Goal: Information Seeking & Learning: Learn about a topic

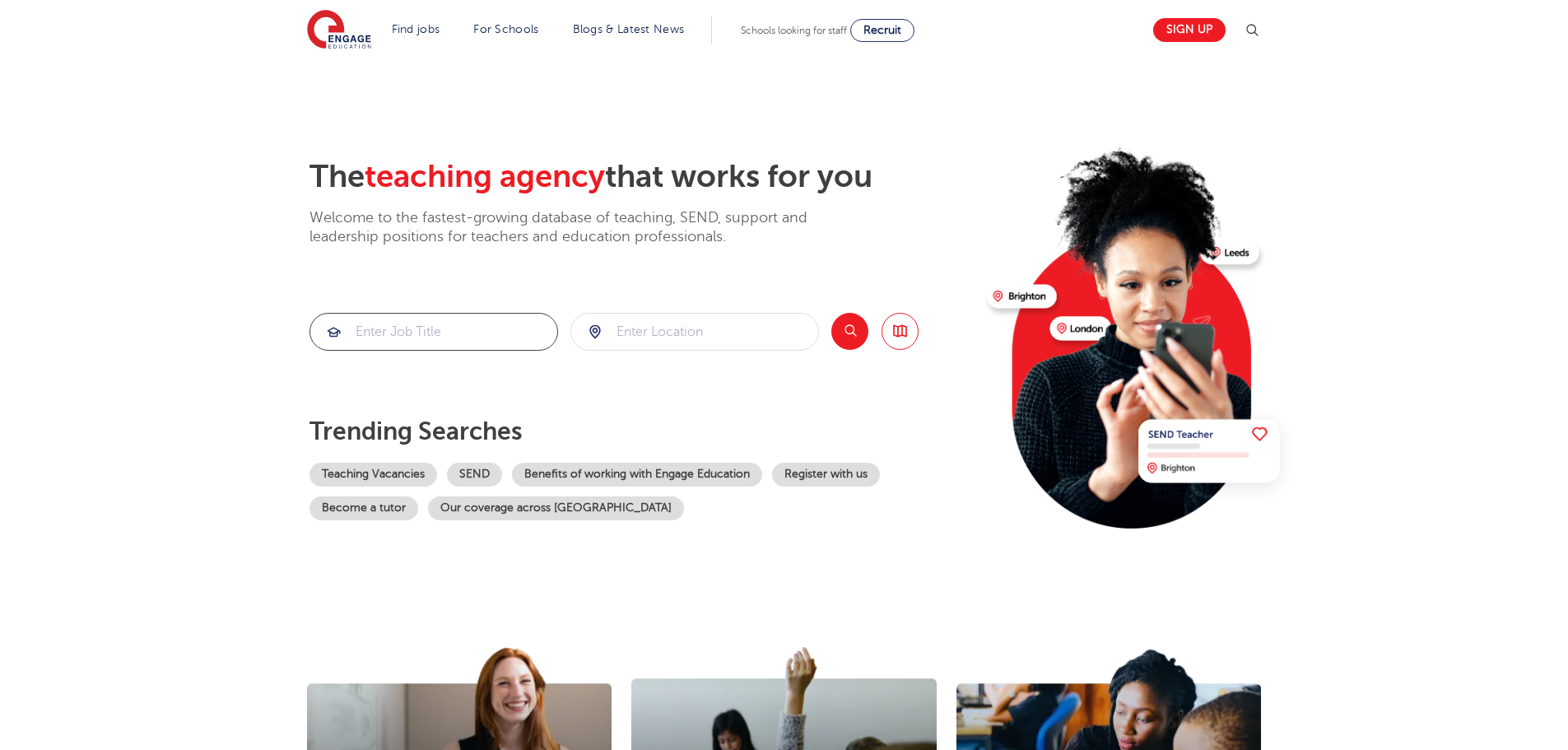
click at [455, 336] on input "search" at bounding box center [433, 332] width 247 height 36
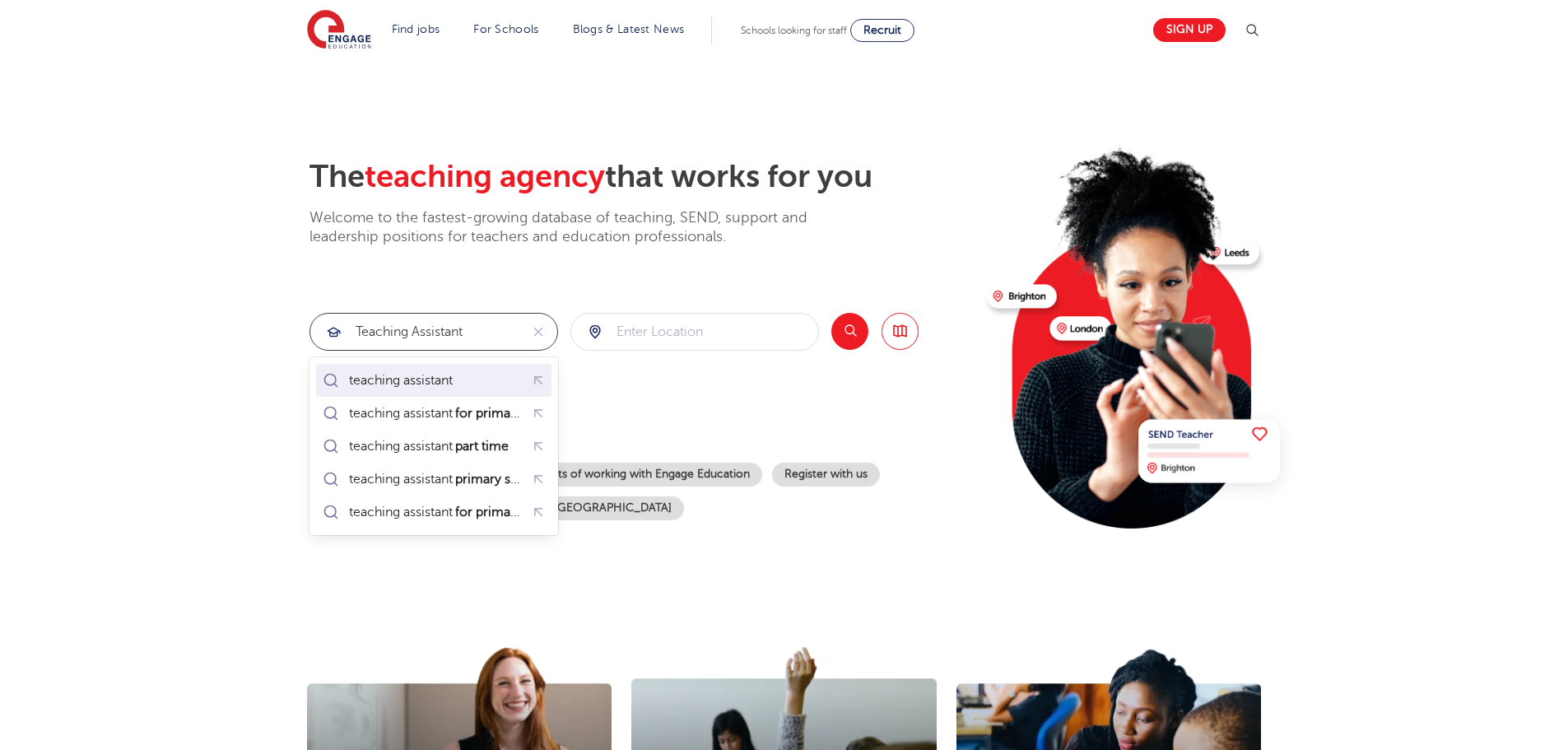
click at [499, 376] on div "teaching assistant" at bounding box center [433, 379] width 229 height 26
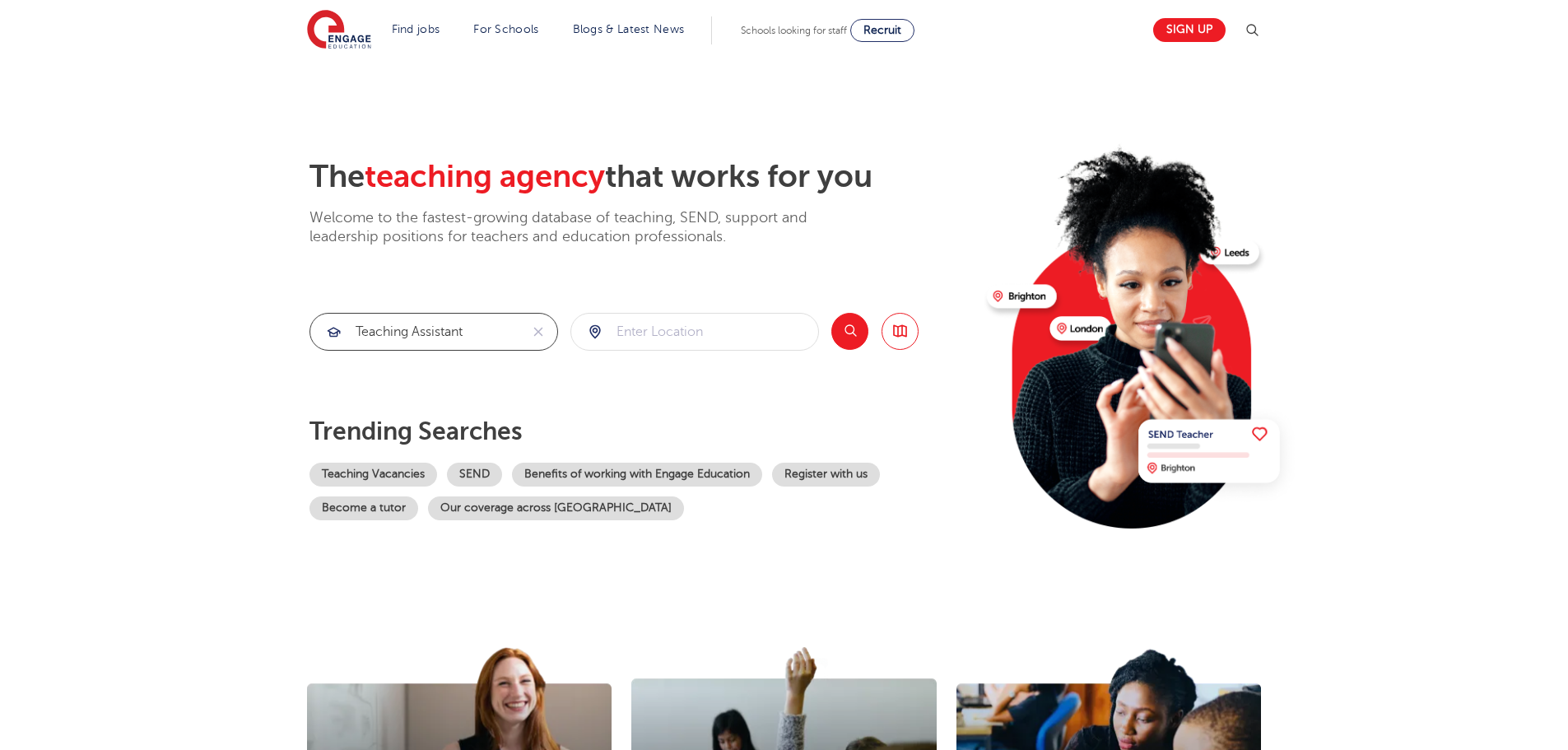
type input "teaching assistant"
click at [736, 340] on input "search" at bounding box center [694, 332] width 247 height 36
type input "N17 9HP"
click button "Submit" at bounding box center [0, 0] width 0 height 0
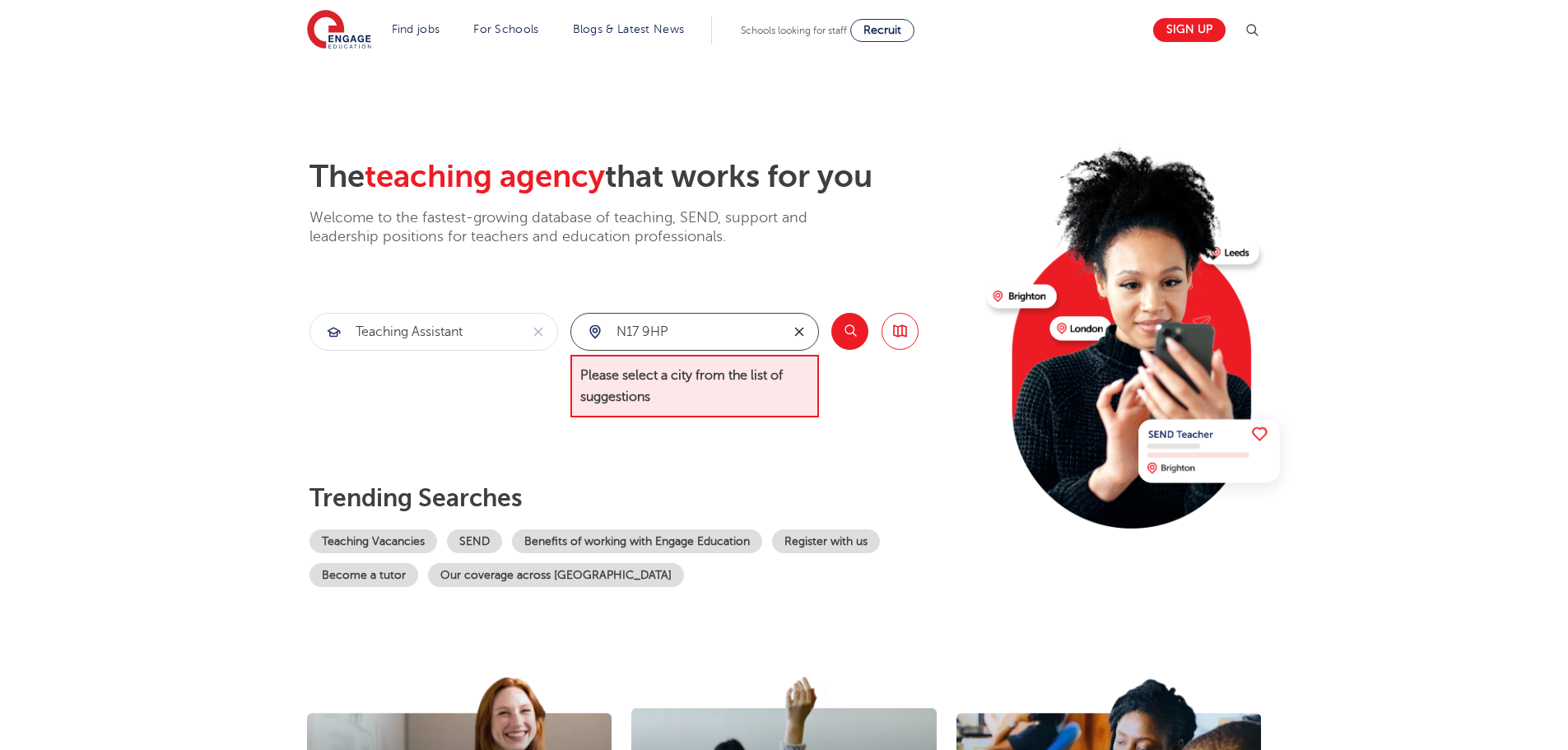
click at [787, 333] on button "reset" at bounding box center [799, 332] width 38 height 36
click at [707, 342] on input "search" at bounding box center [694, 332] width 247 height 36
click at [652, 372] on li "London" at bounding box center [695, 379] width 235 height 33
type input "London"
click at [856, 333] on button "Search" at bounding box center [850, 332] width 37 height 37
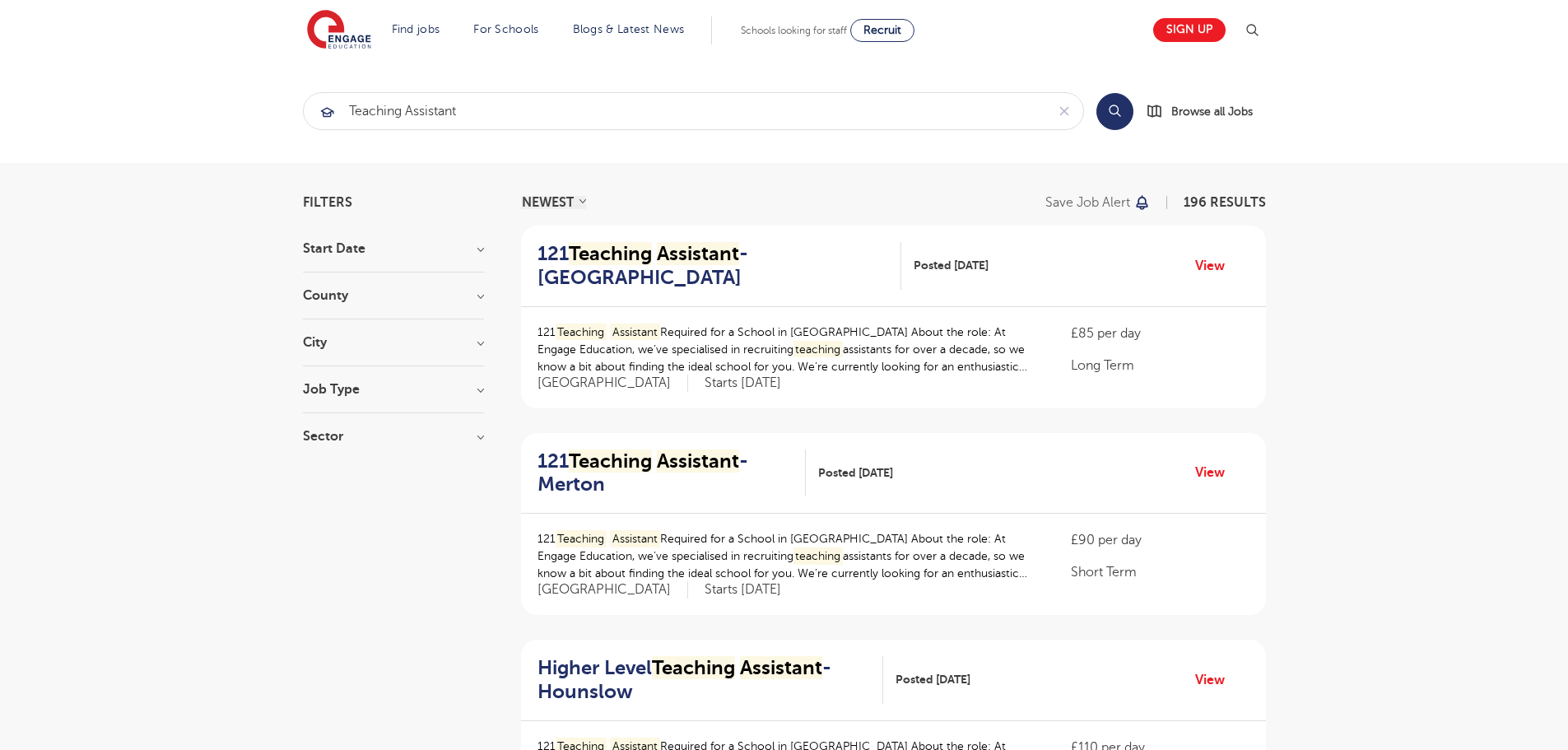
click at [555, 197] on select "NEWEST OLDEST" at bounding box center [554, 203] width 65 height 13
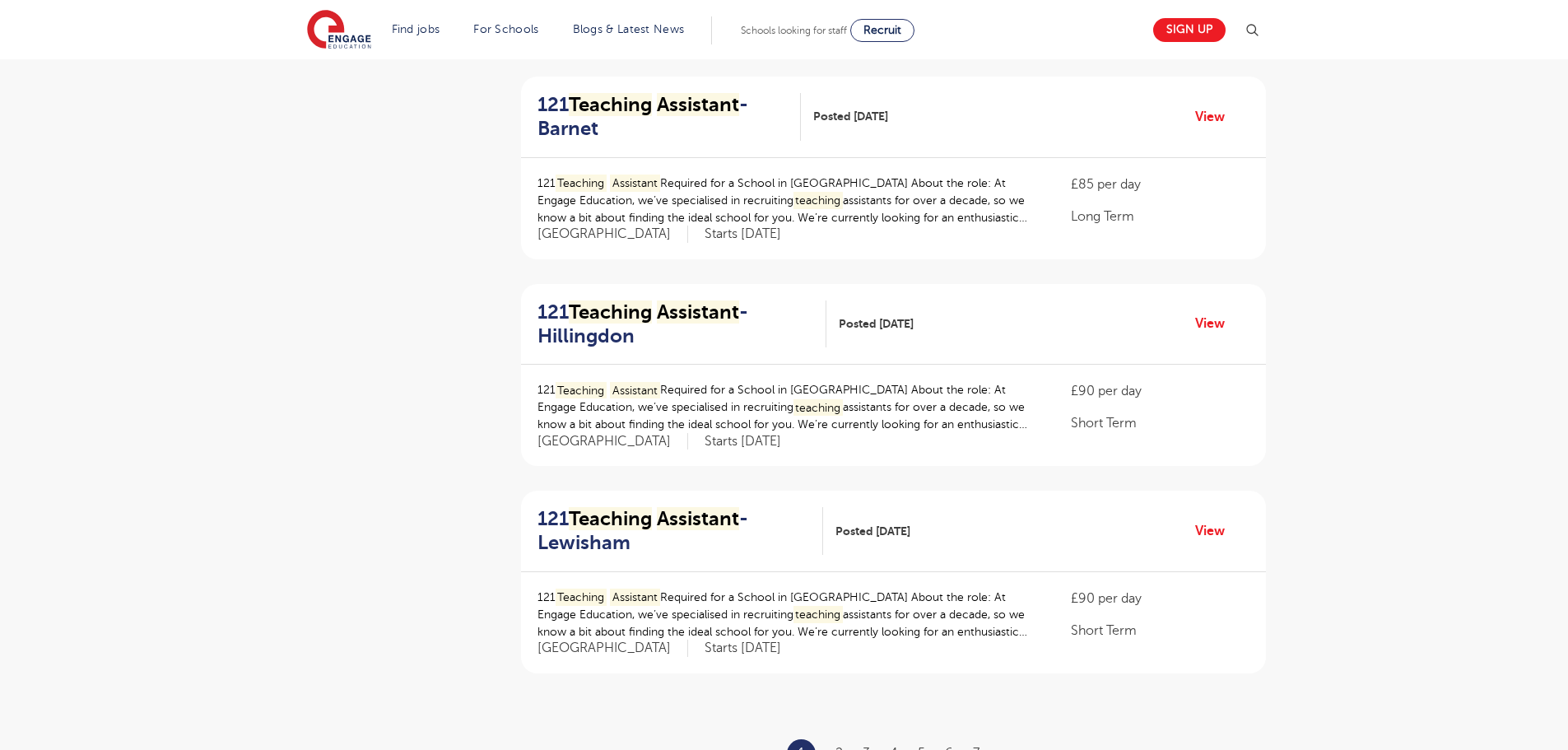
scroll to position [2058, 0]
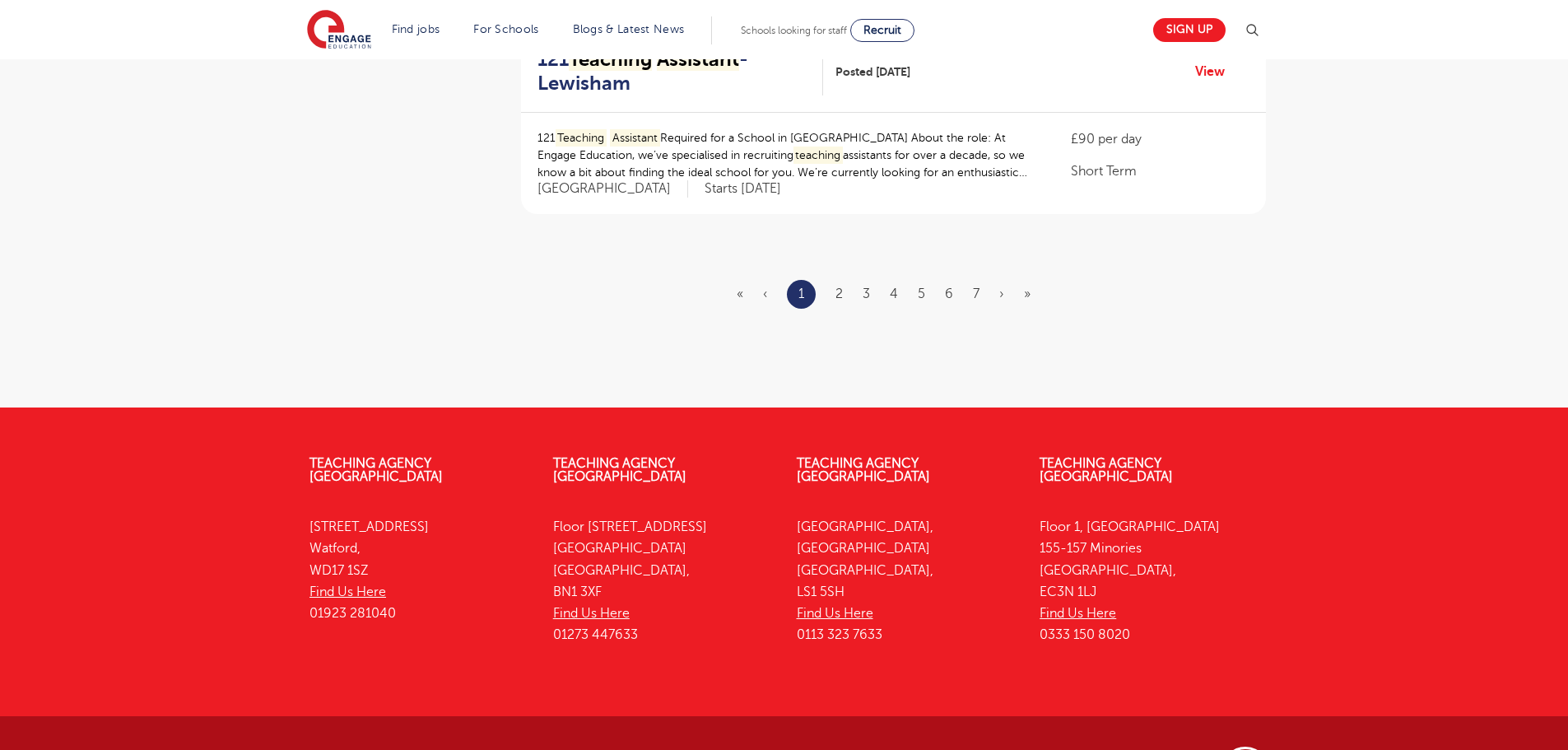
click at [845, 294] on ul "« ‹ 1 2 3 4 5 6 7 › »" at bounding box center [893, 294] width 314 height 29
click at [837, 294] on link "2" at bounding box center [839, 294] width 7 height 15
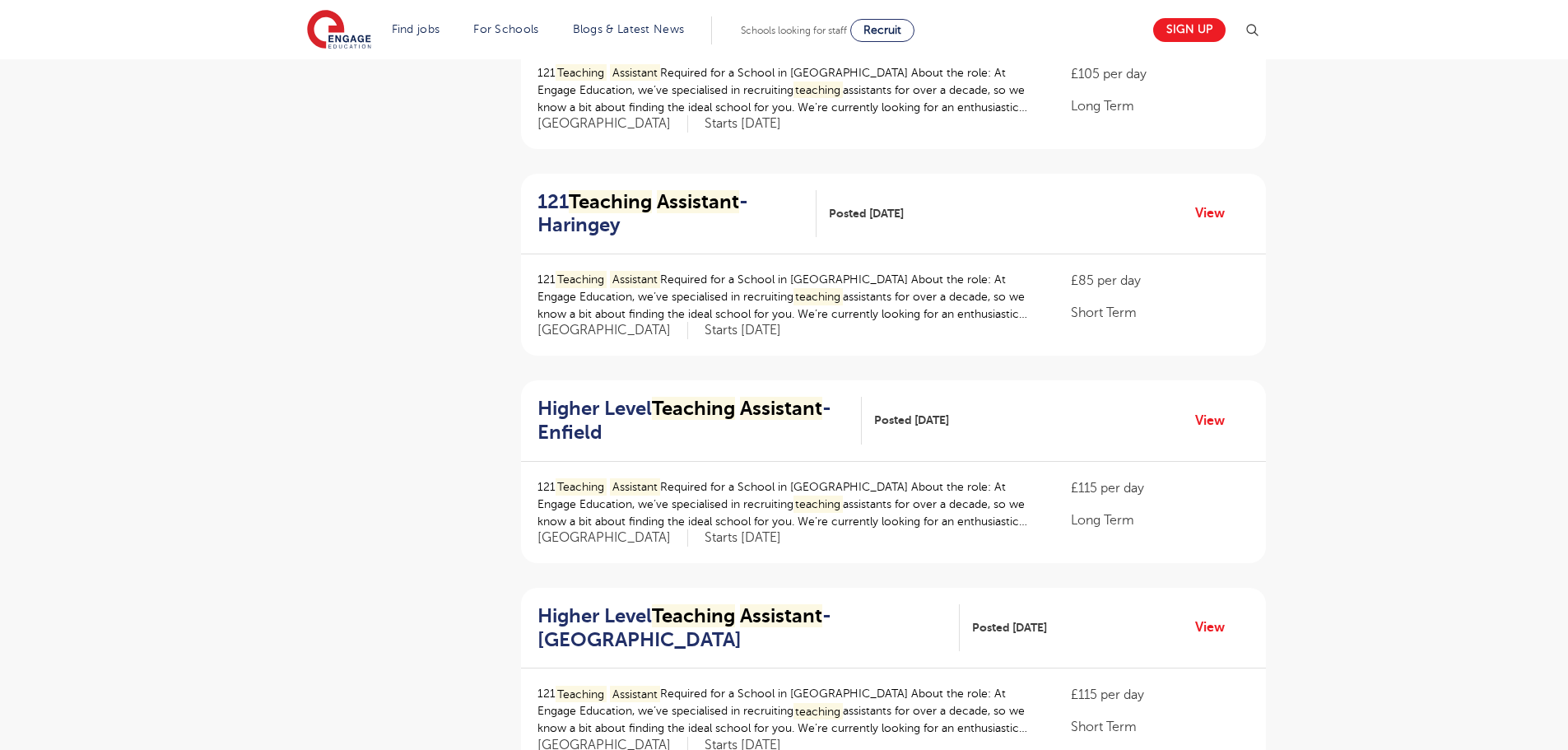
scroll to position [1235, 0]
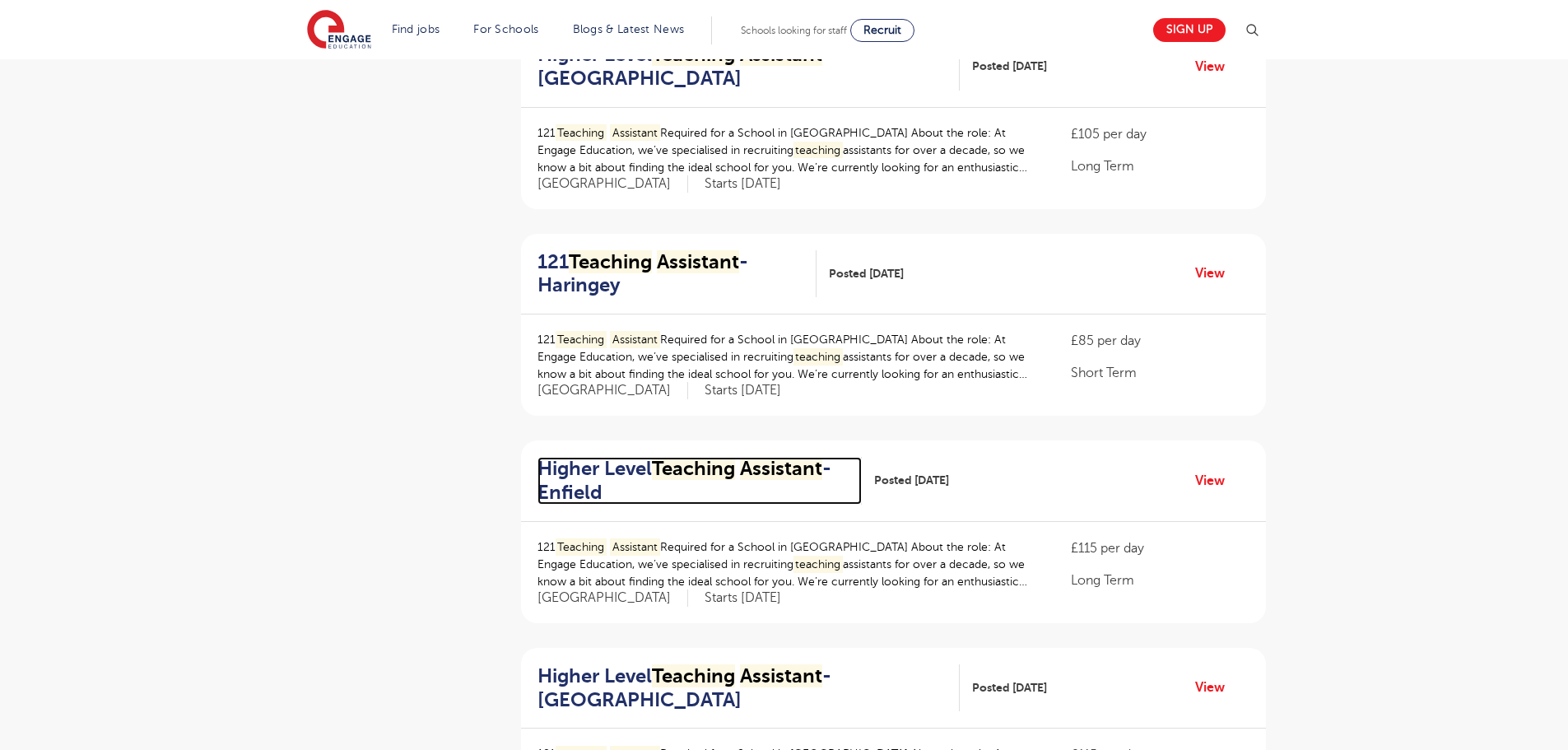
click at [711, 474] on mark "Teaching" at bounding box center [693, 469] width 83 height 23
